Goal: Book appointment/travel/reservation

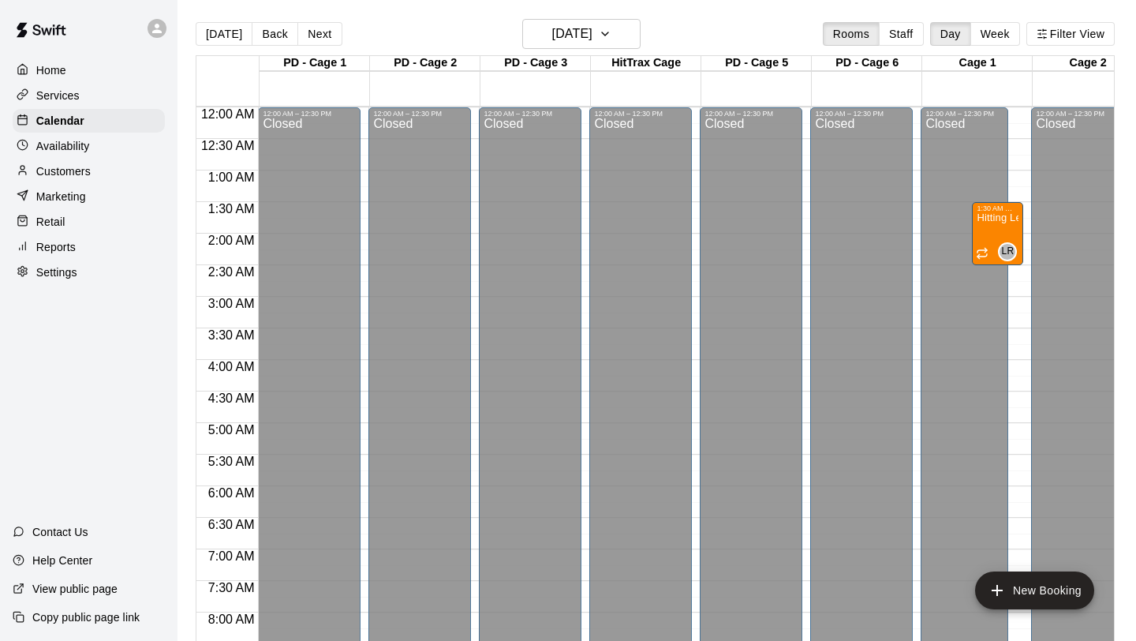
scroll to position [914, 470]
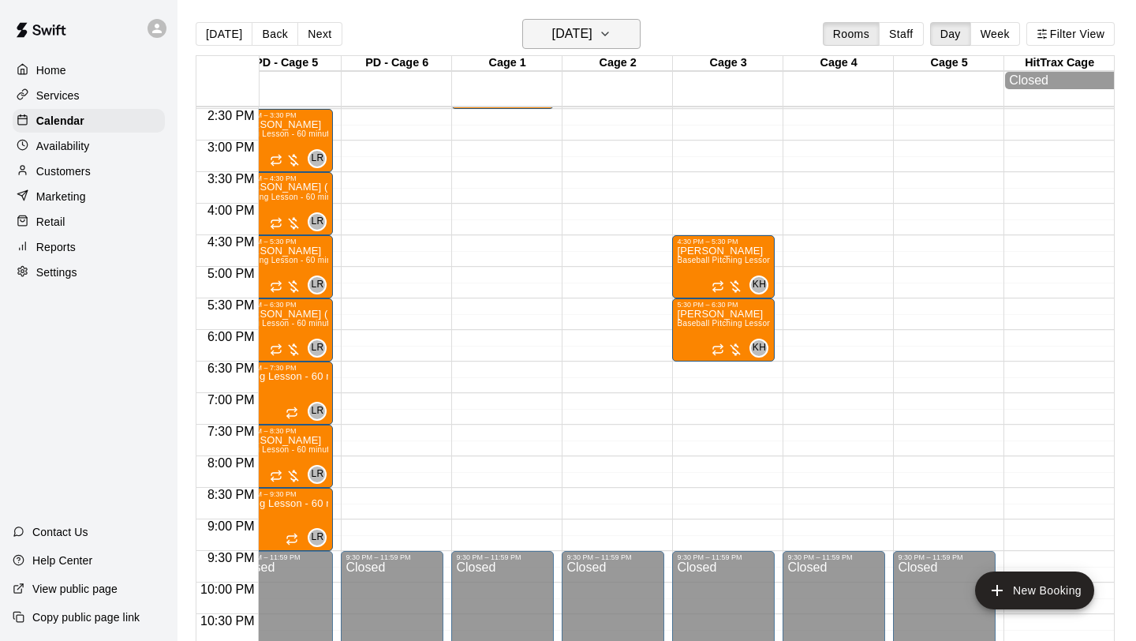
click at [576, 28] on h6 "[DATE]" at bounding box center [572, 34] width 40 height 22
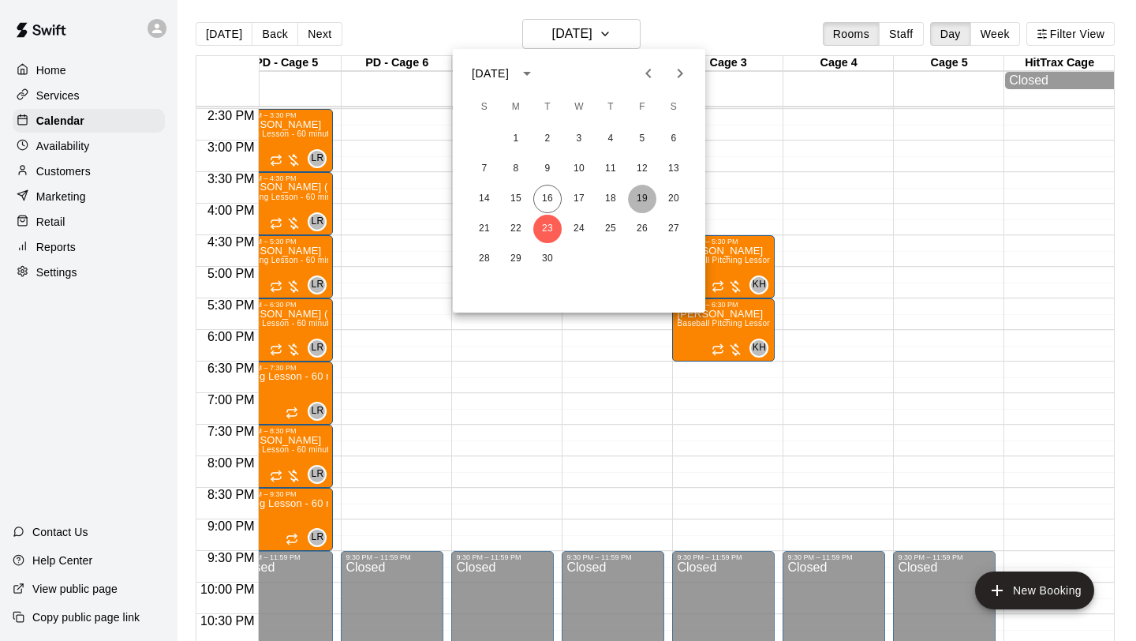
click at [641, 199] on button "19" at bounding box center [642, 199] width 28 height 28
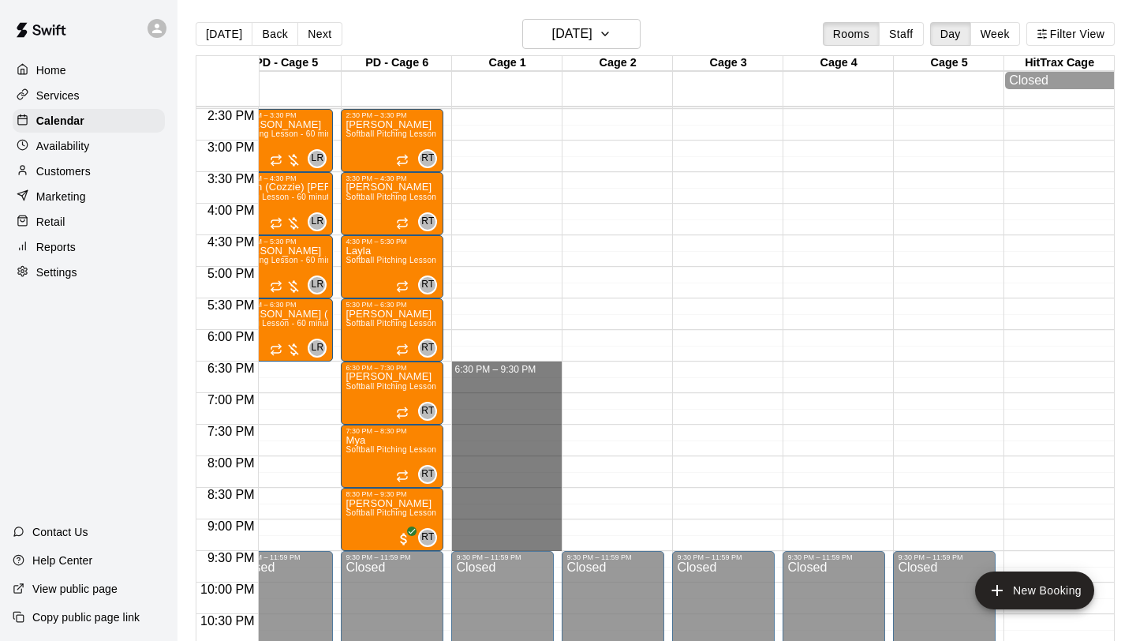
drag, startPoint x: 527, startPoint y: 367, endPoint x: 521, endPoint y: 538, distance: 171.4
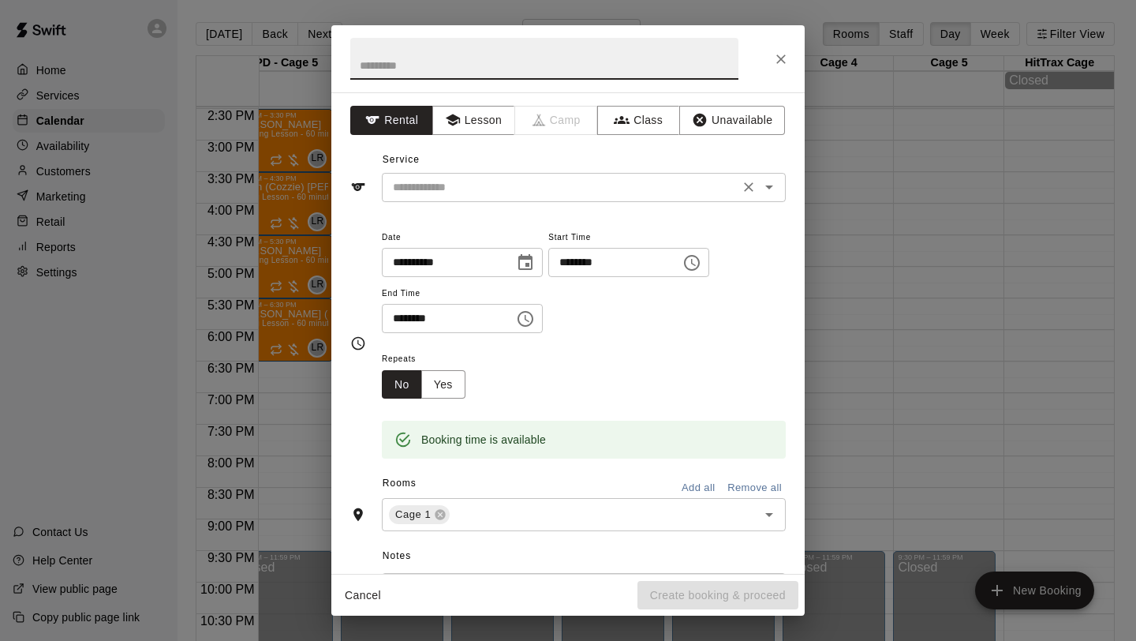
click at [769, 183] on icon "Open" at bounding box center [769, 187] width 19 height 19
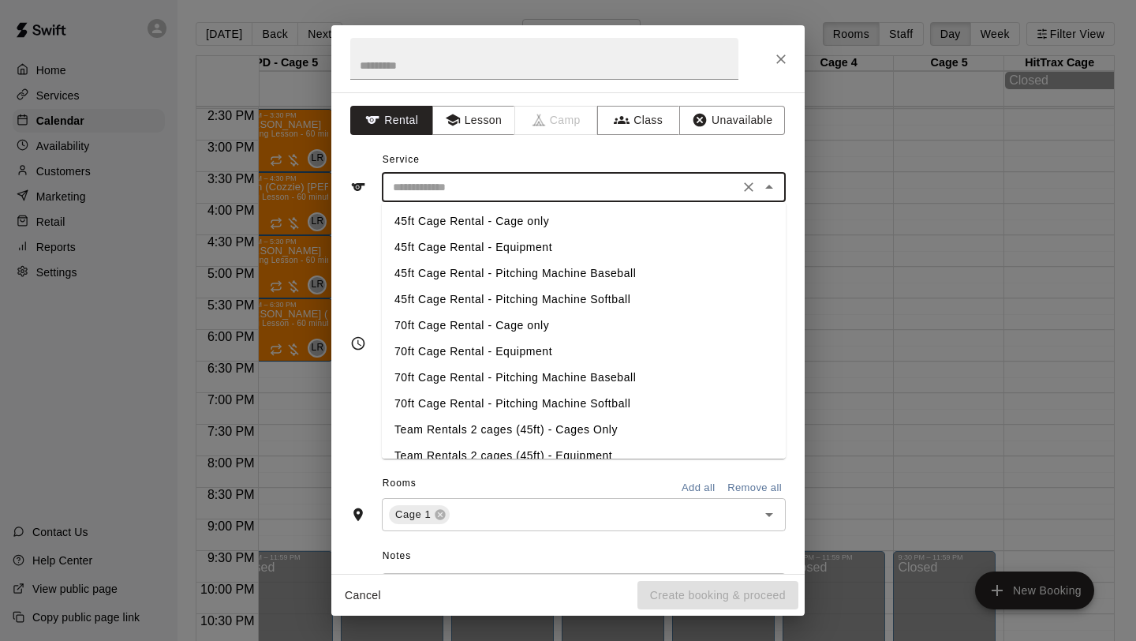
click at [522, 321] on li "70ft Cage Rental - Cage only" at bounding box center [584, 326] width 404 height 26
type input "**********"
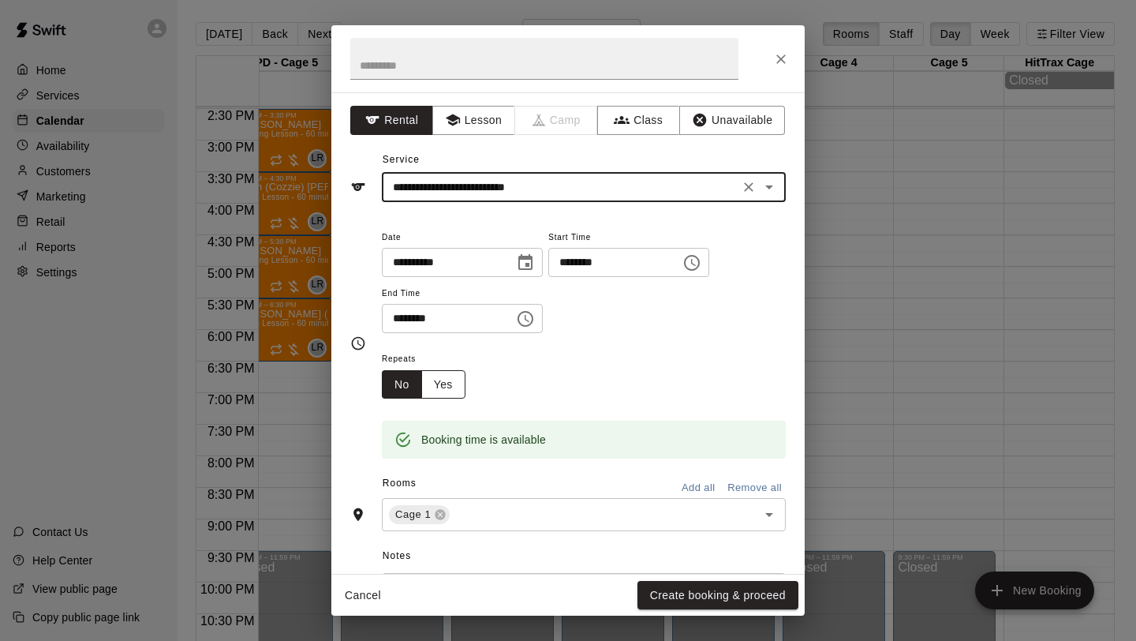
click at [451, 379] on button "Yes" at bounding box center [443, 384] width 44 height 29
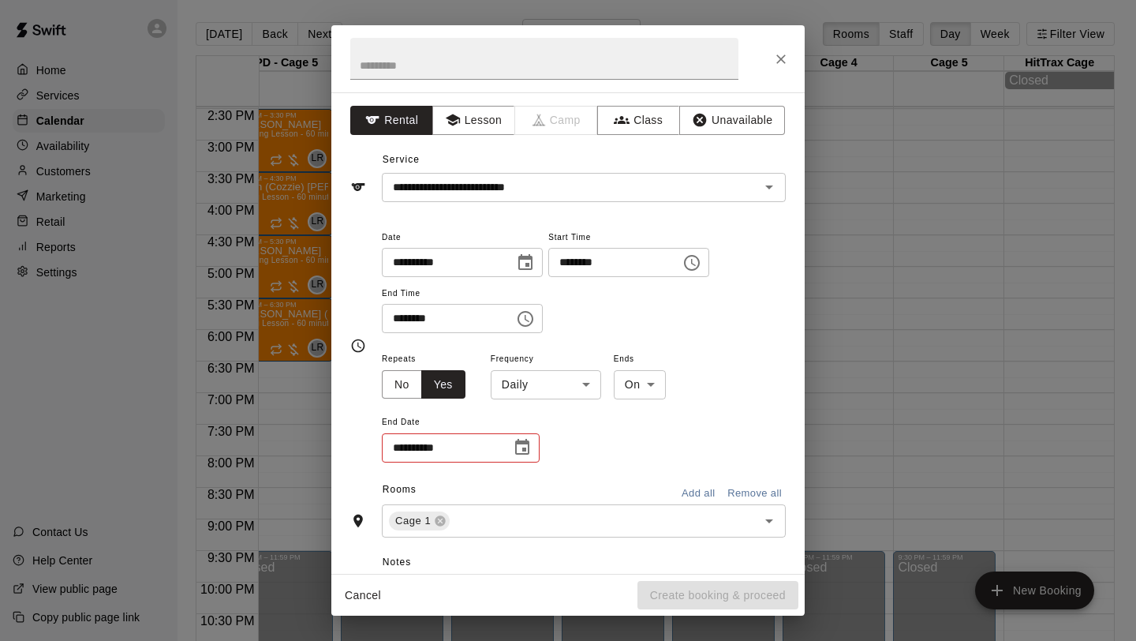
click at [553, 395] on body "Home Services Calendar Availability Customers Marketing Retail Reports Settings…" at bounding box center [568, 333] width 1136 height 666
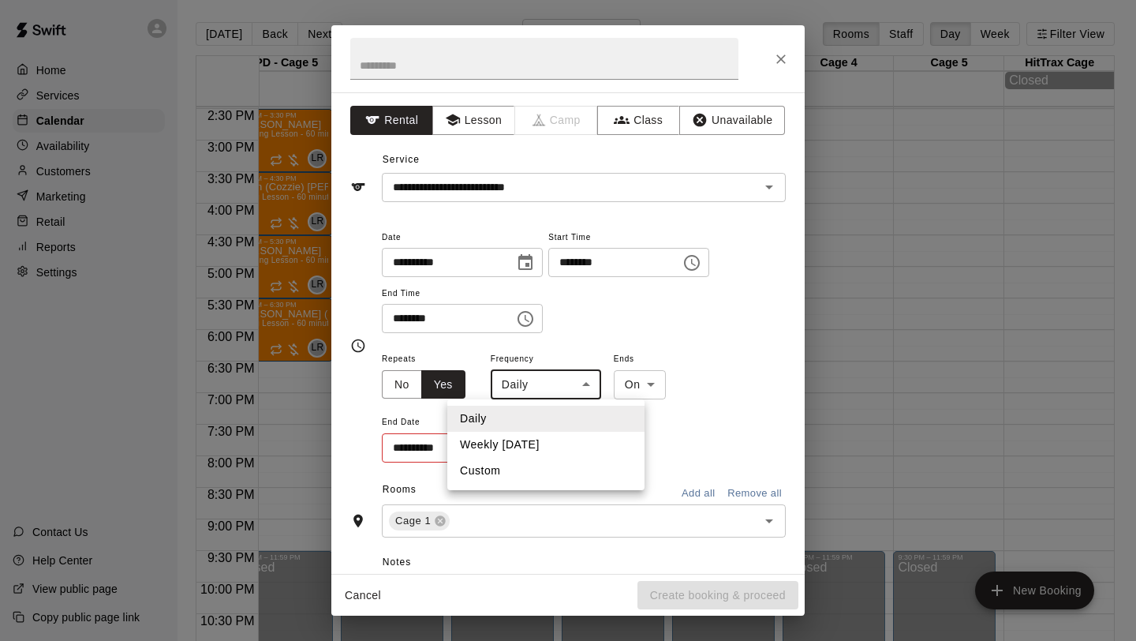
click at [547, 442] on li "Weekly [DATE]" at bounding box center [545, 445] width 197 height 26
type input "******"
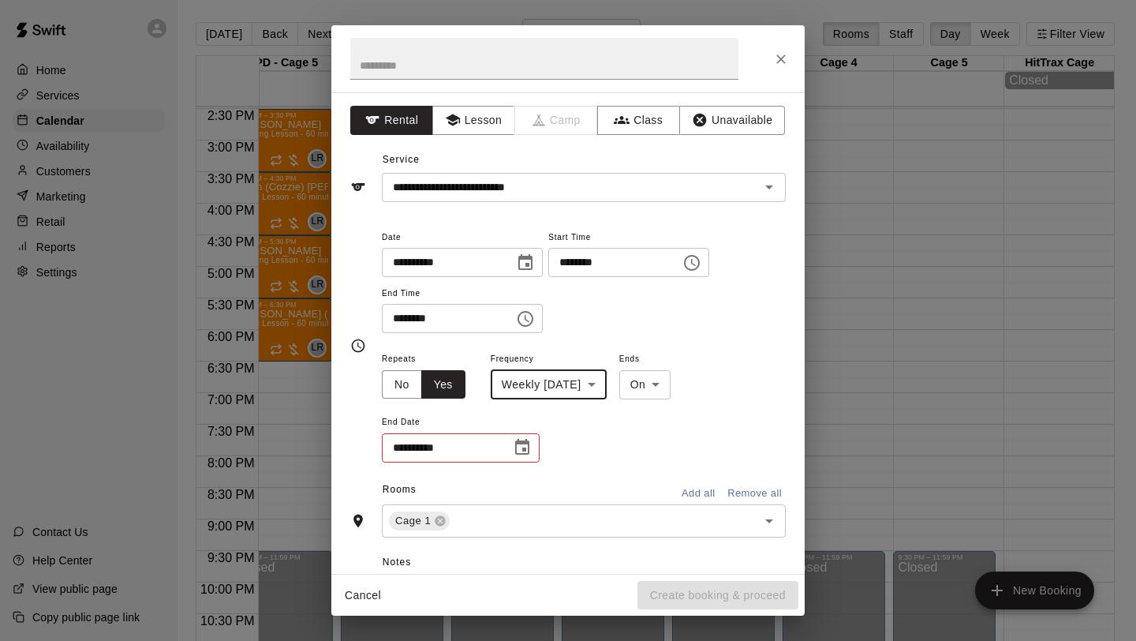
click at [526, 445] on icon "Choose date" at bounding box center [522, 447] width 19 height 19
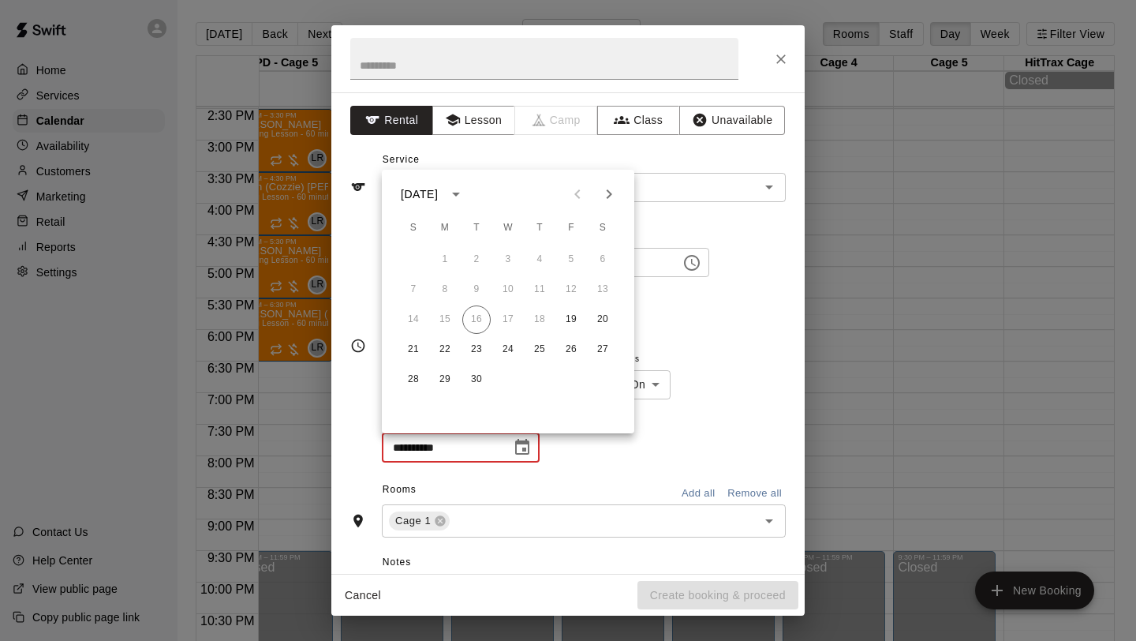
click at [613, 194] on icon "Next month" at bounding box center [609, 194] width 19 height 19
click at [504, 384] on button "31" at bounding box center [508, 379] width 28 height 28
type input "**********"
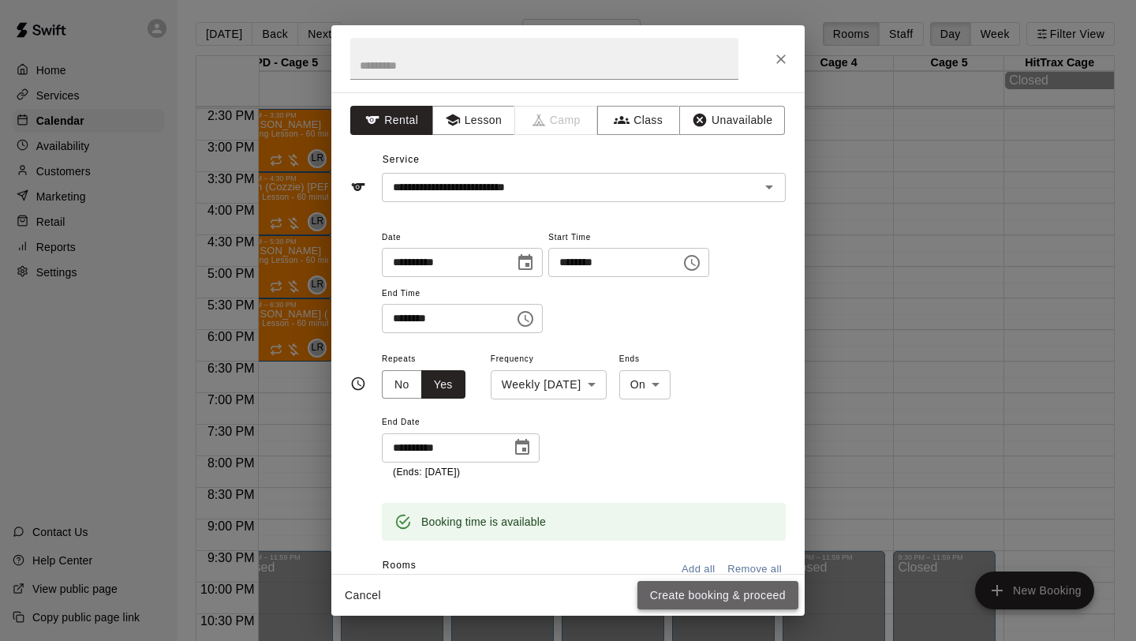
click at [711, 588] on button "Create booking & proceed" at bounding box center [718, 595] width 161 height 29
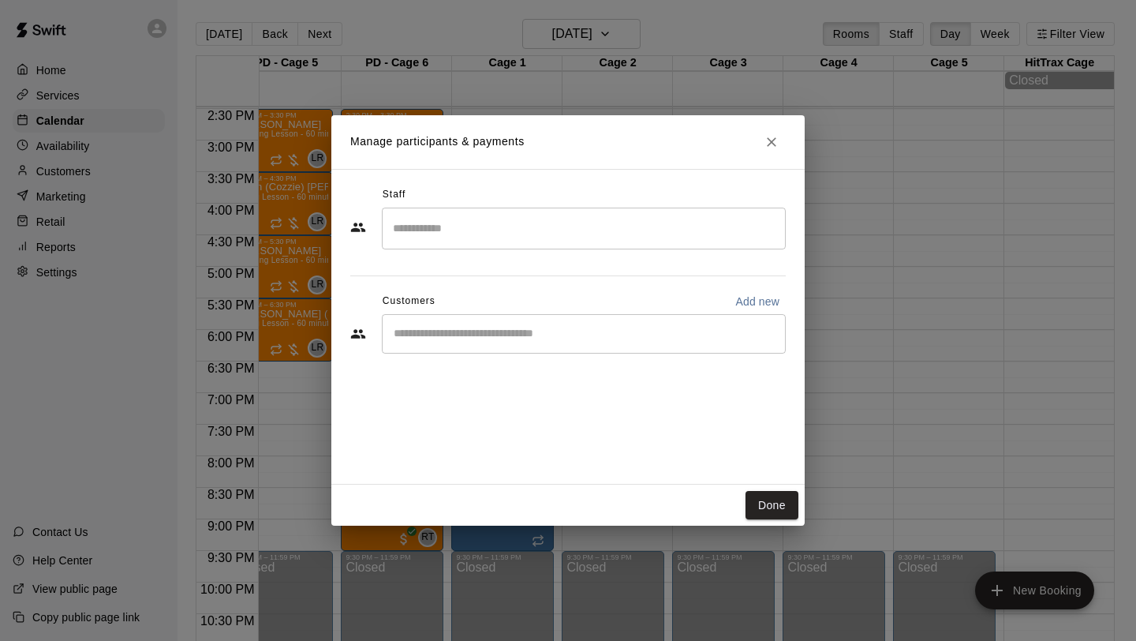
click at [560, 318] on div "​" at bounding box center [584, 333] width 404 height 39
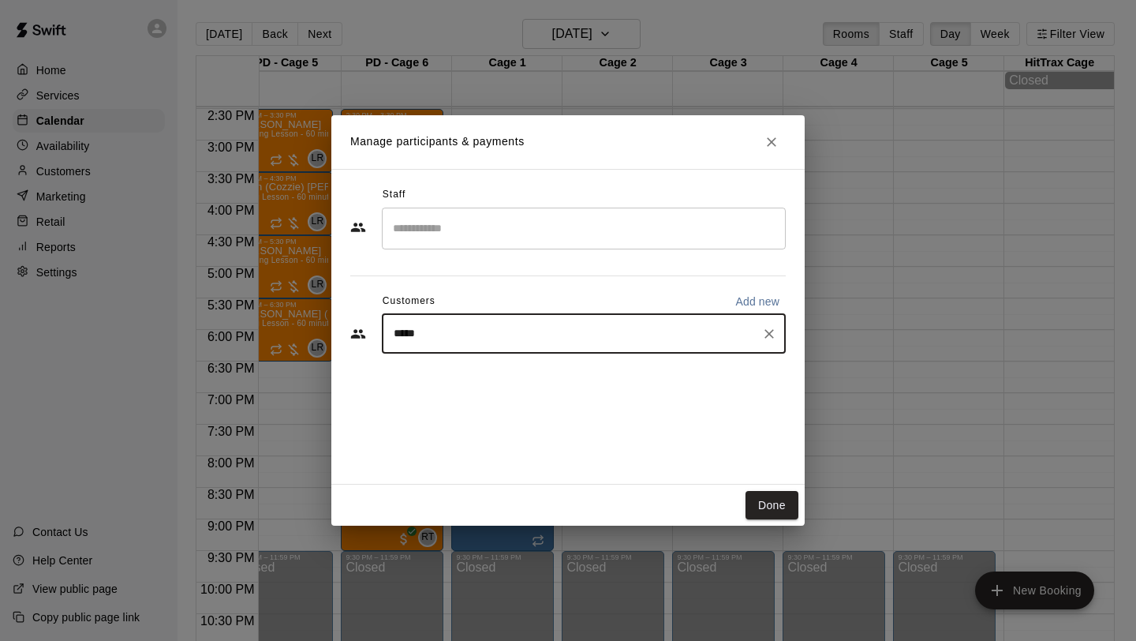
type input "****"
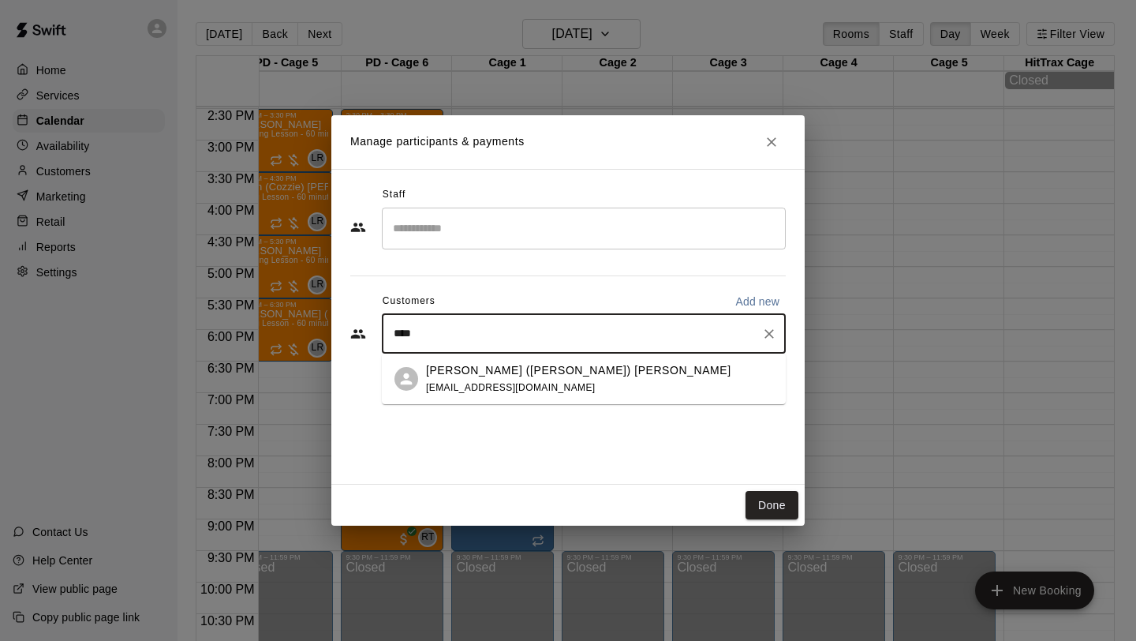
click at [489, 372] on p "[PERSON_NAME] ([PERSON_NAME]) [PERSON_NAME]" at bounding box center [578, 370] width 305 height 17
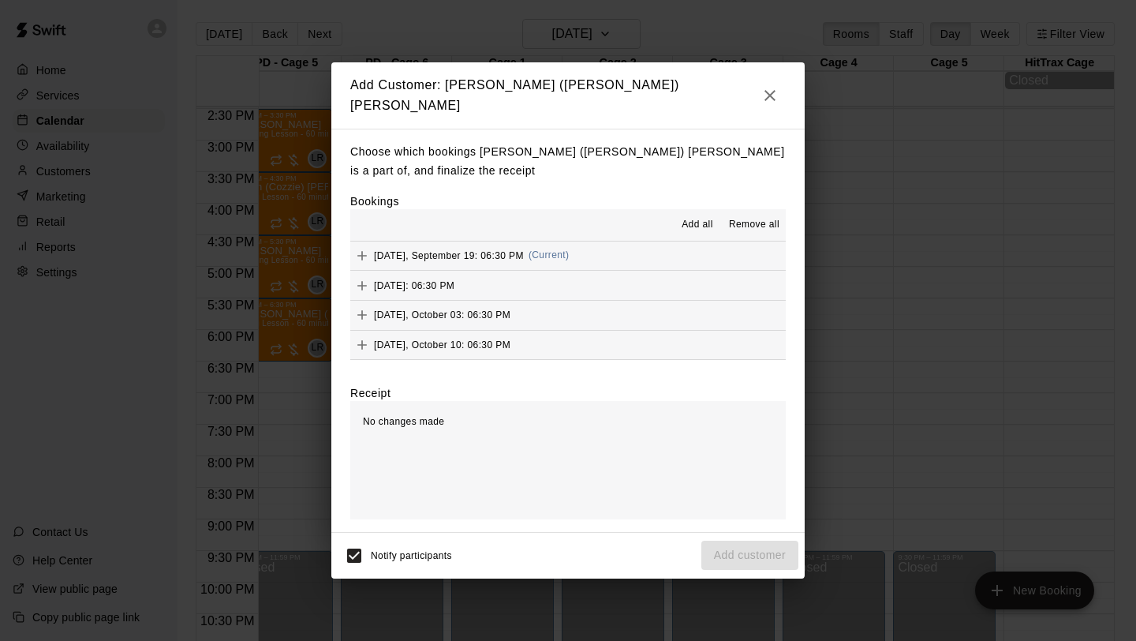
click at [706, 225] on span "Add all" at bounding box center [698, 225] width 32 height 16
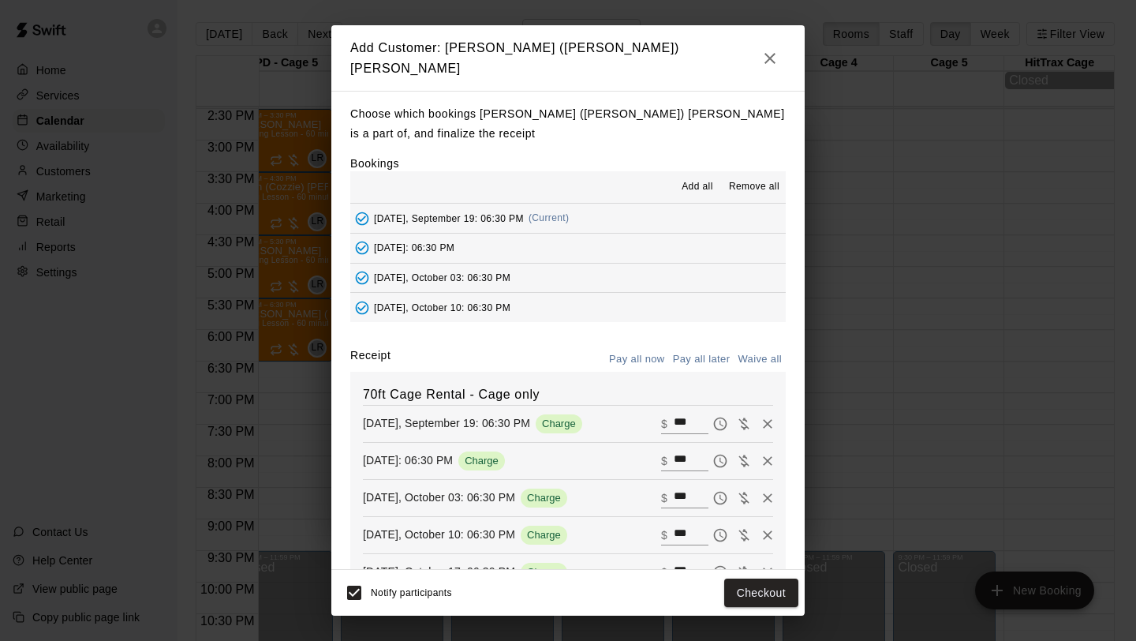
click at [711, 349] on button "Pay all later" at bounding box center [702, 359] width 66 height 24
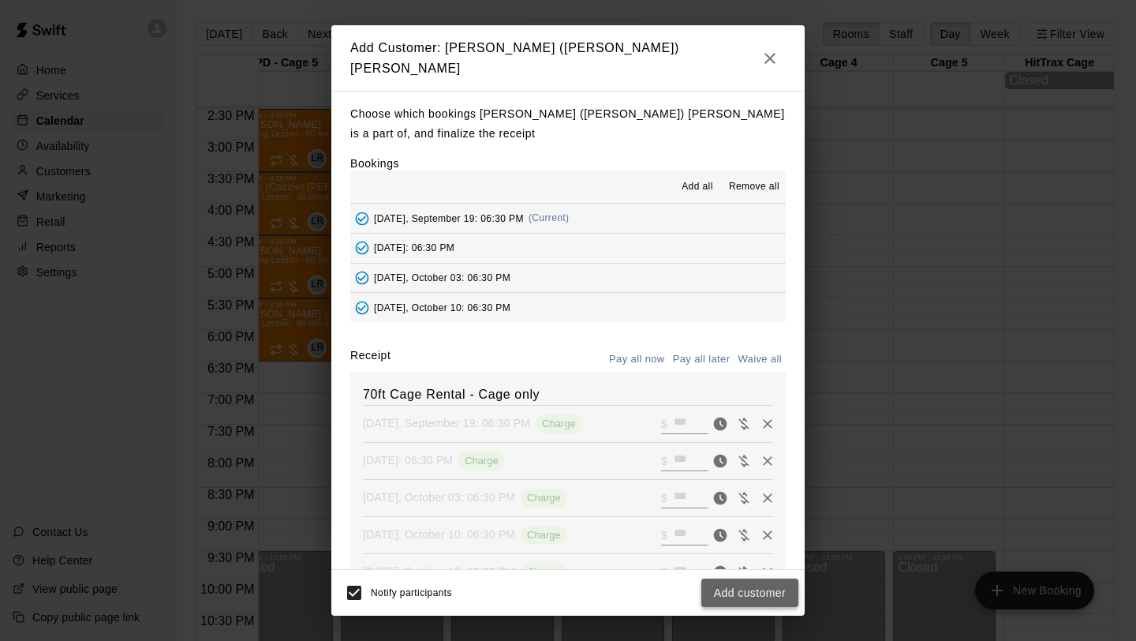
click at [736, 601] on button "Add customer" at bounding box center [750, 592] width 97 height 29
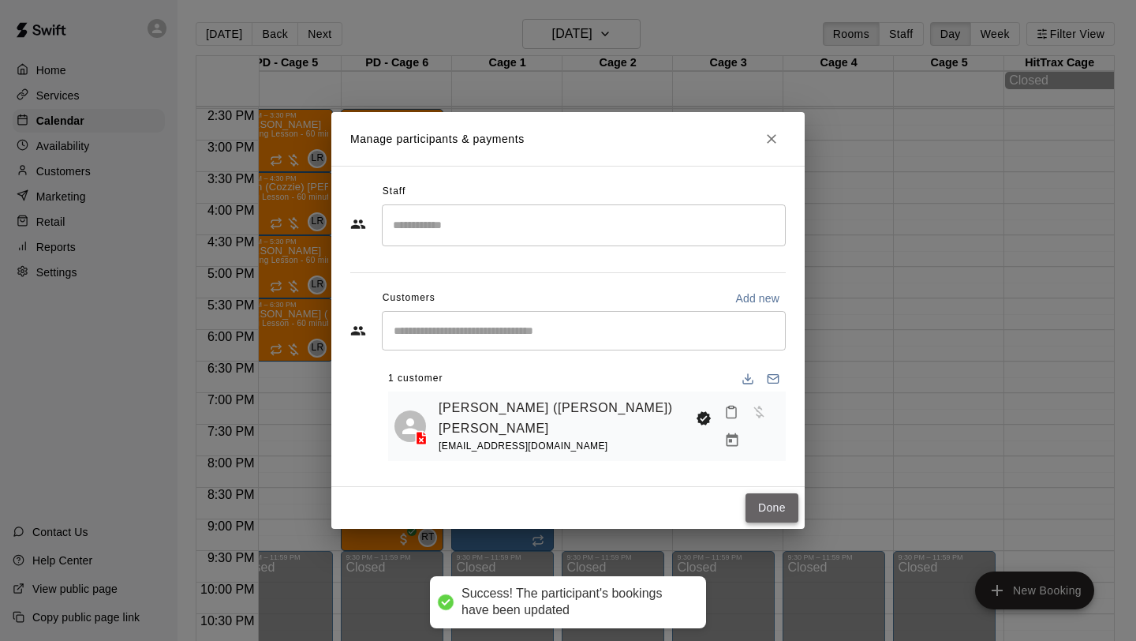
click at [773, 500] on button "Done" at bounding box center [772, 507] width 53 height 29
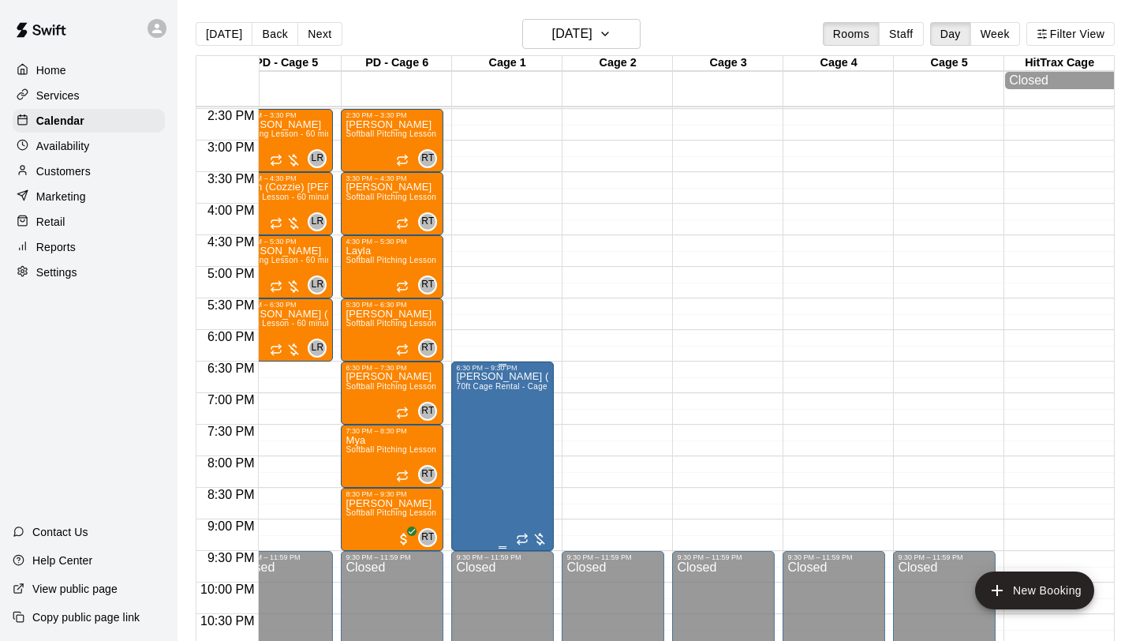
click at [477, 390] on icon "edit" at bounding box center [471, 388] width 19 height 19
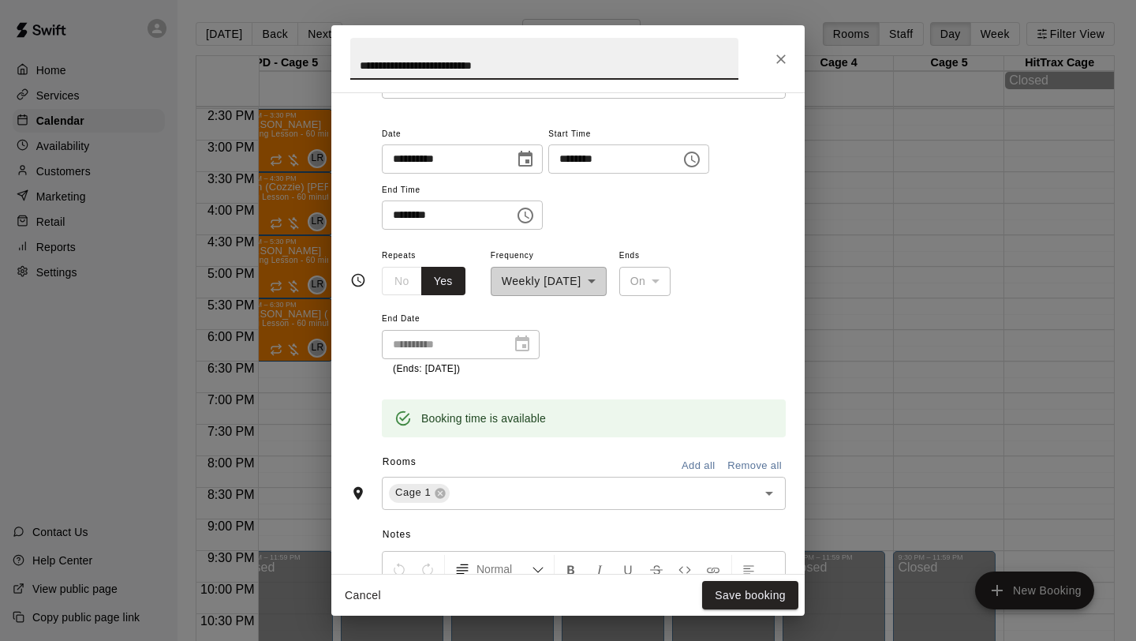
scroll to position [114, 0]
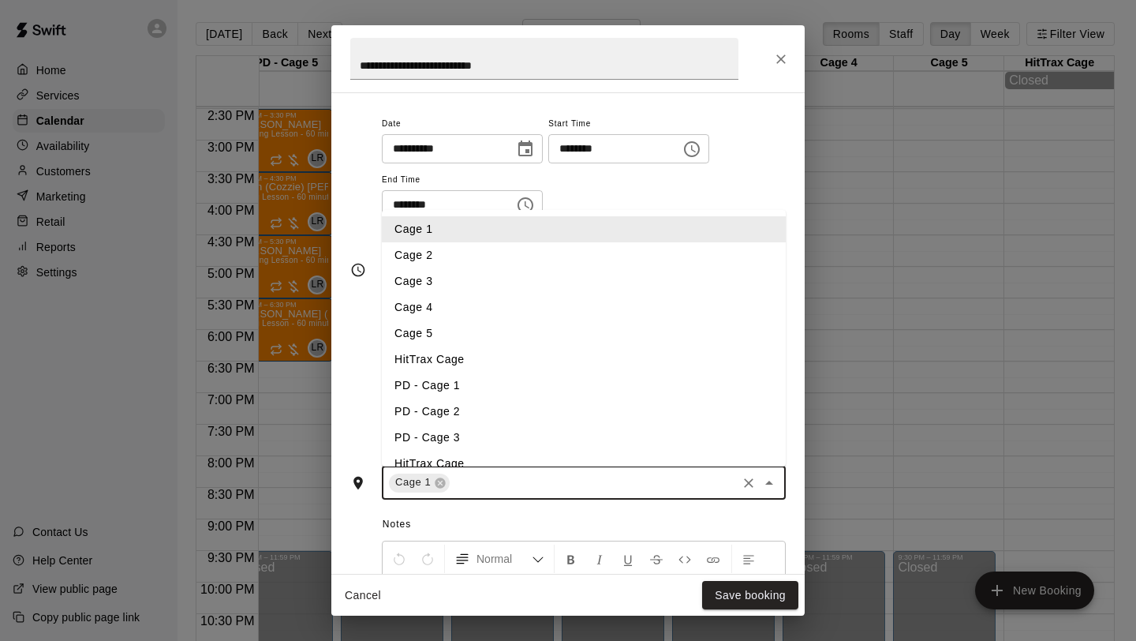
click at [494, 488] on input "text" at bounding box center [593, 483] width 283 height 20
click at [522, 252] on li "Cage 2" at bounding box center [584, 255] width 404 height 26
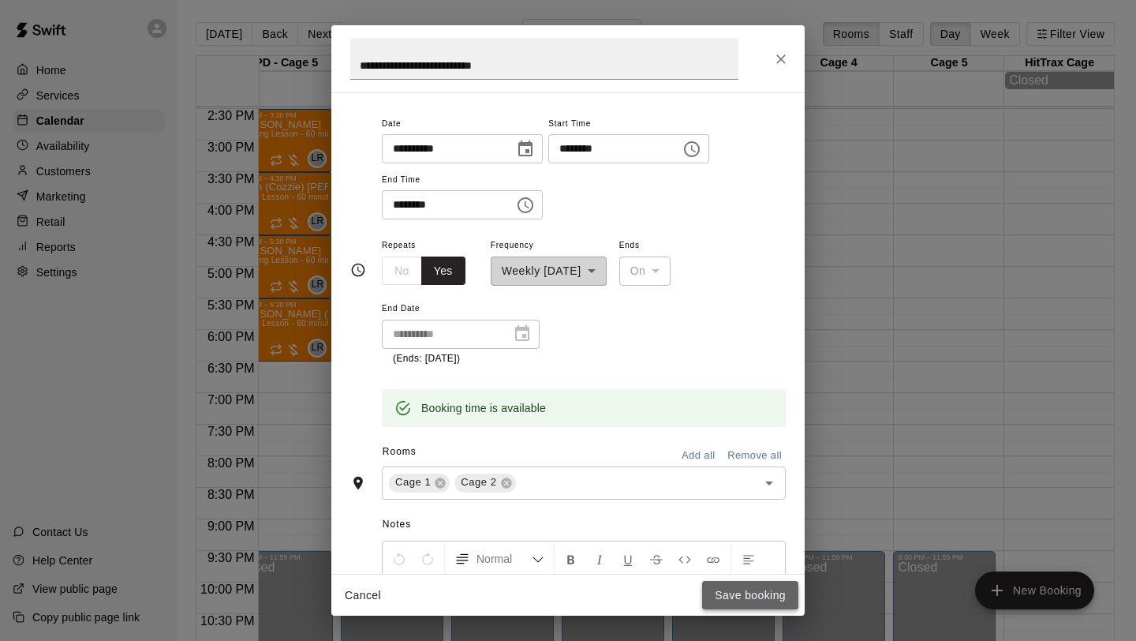
click at [735, 593] on button "Save booking" at bounding box center [750, 595] width 96 height 29
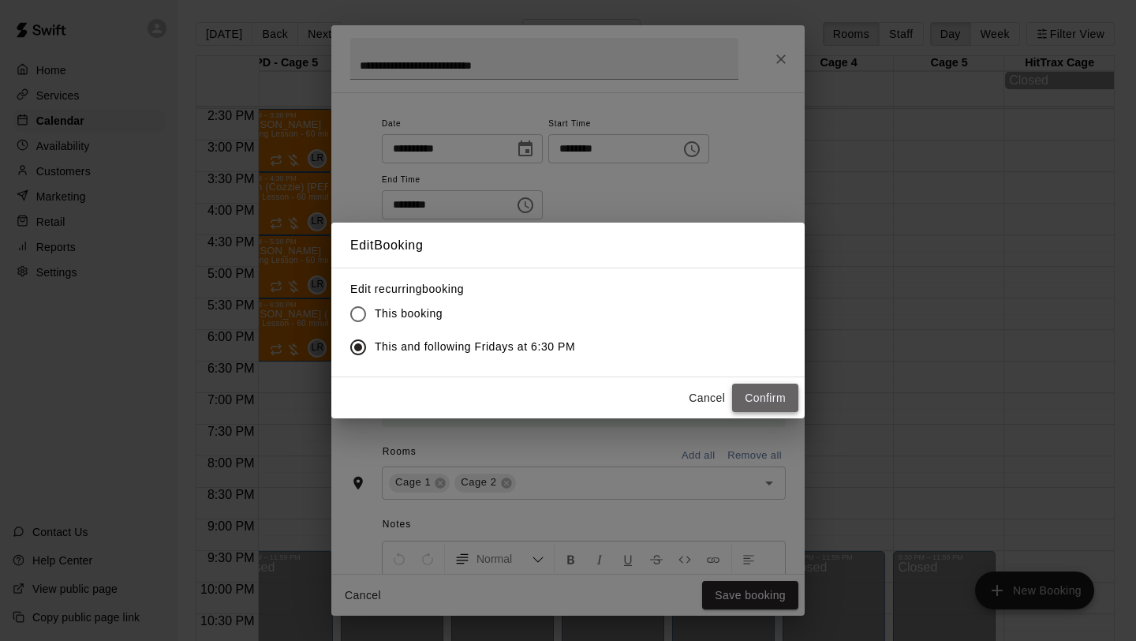
click at [753, 391] on button "Confirm" at bounding box center [765, 398] width 66 height 29
